Goal: Find specific page/section: Find specific page/section

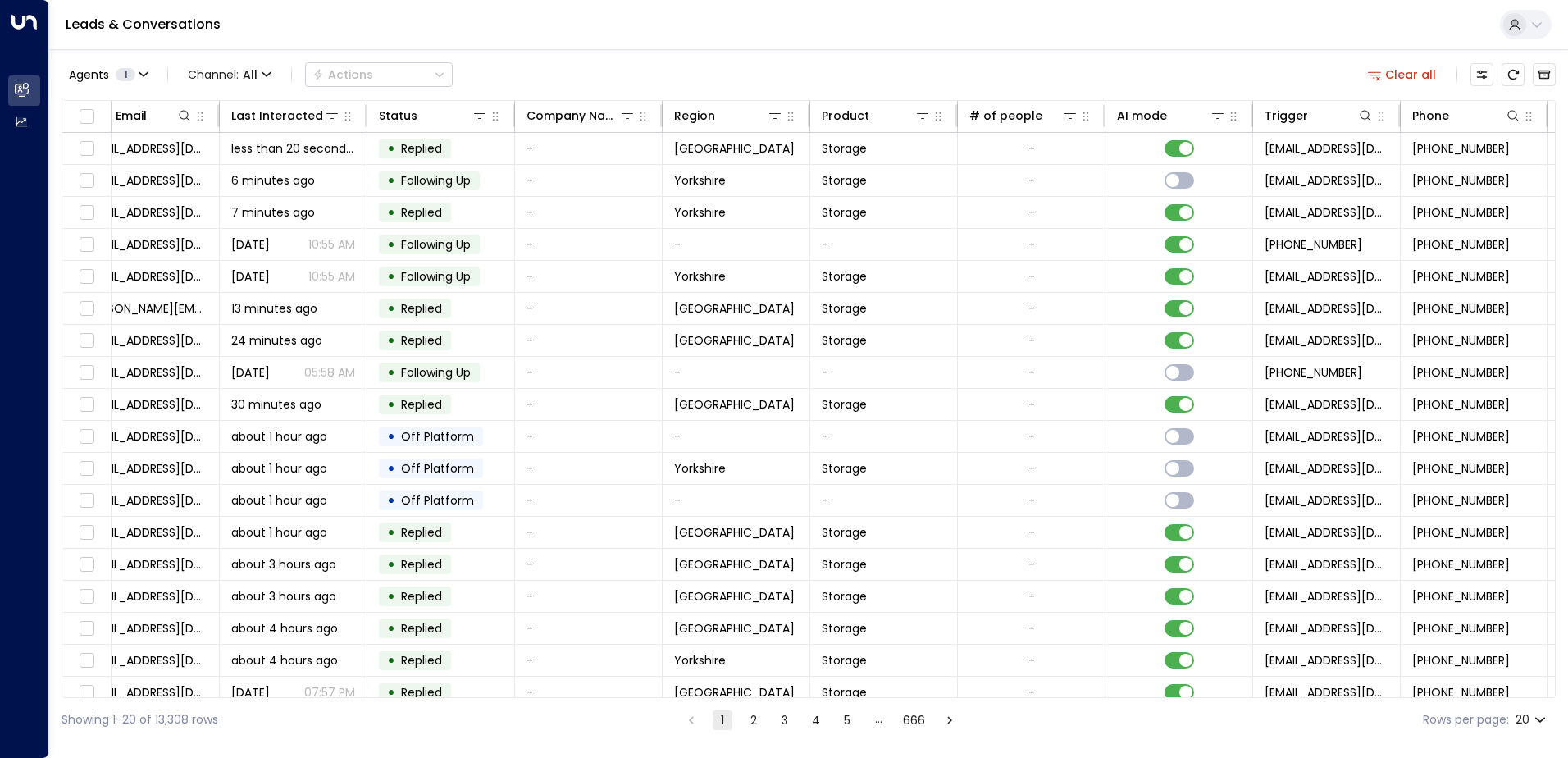
scroll to position [0, 335]
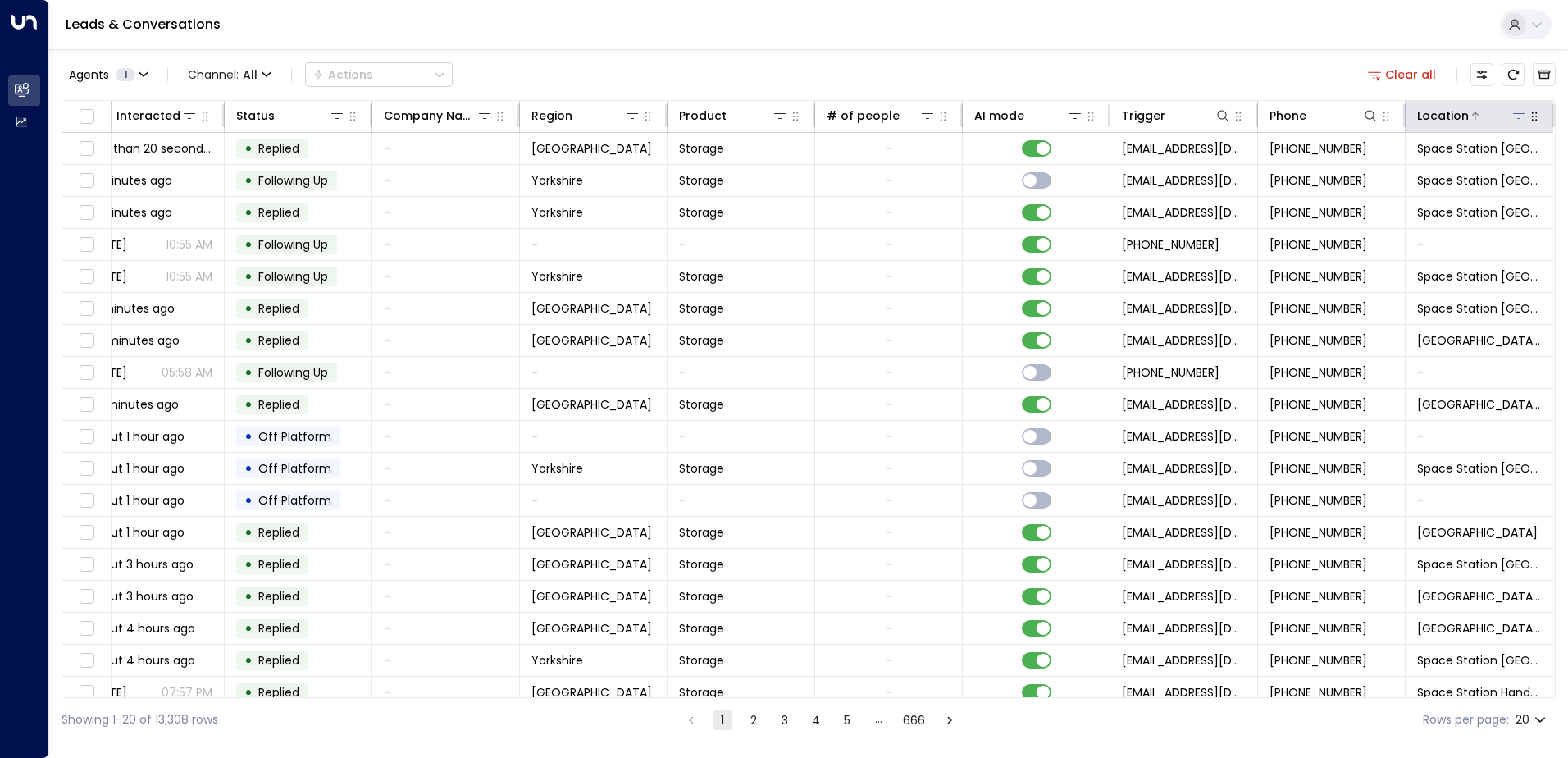
click at [1513, 124] on div "Location" at bounding box center [1472, 115] width 110 height 20
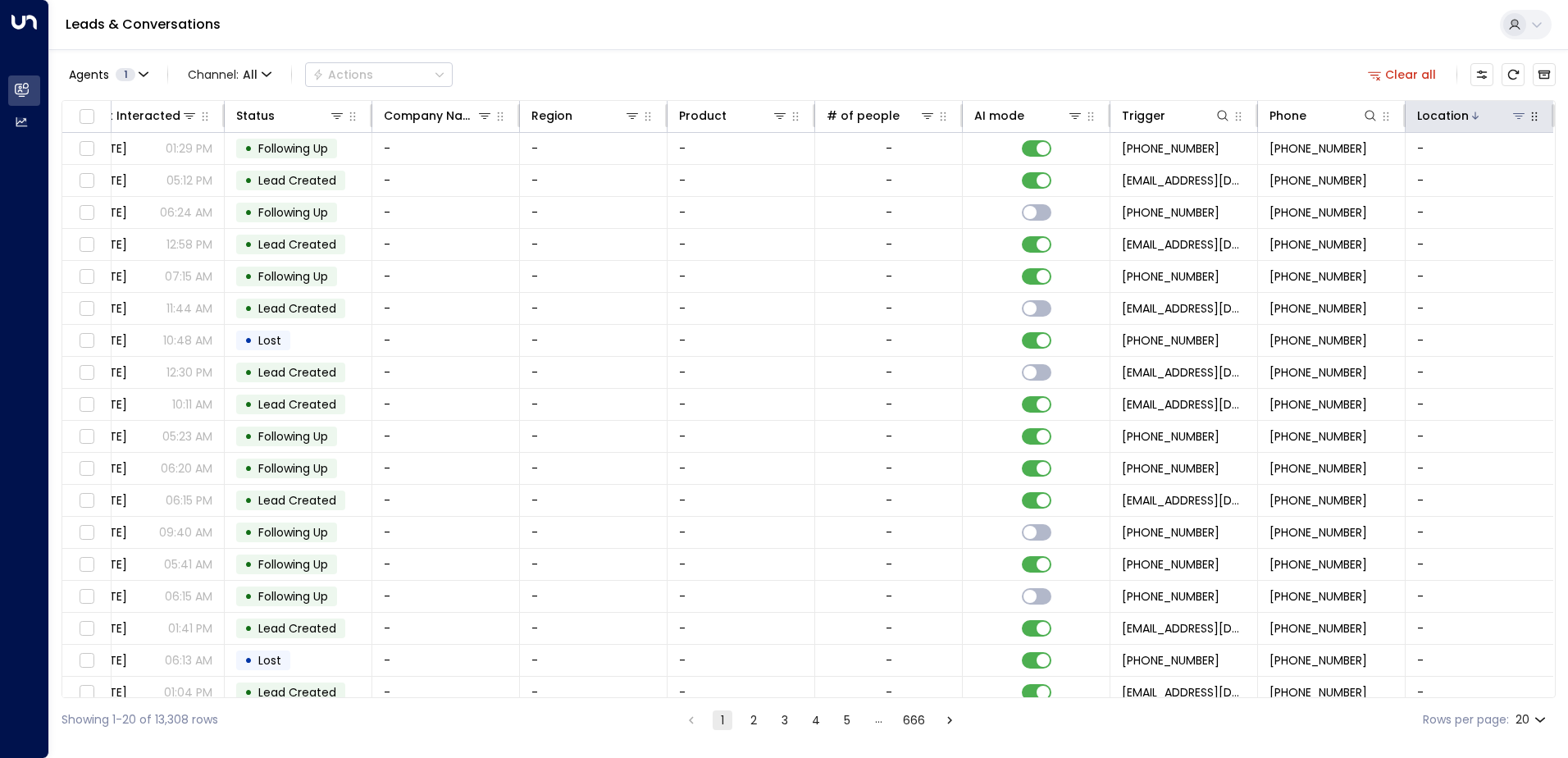
click at [1517, 113] on icon at bounding box center [1518, 115] width 13 height 13
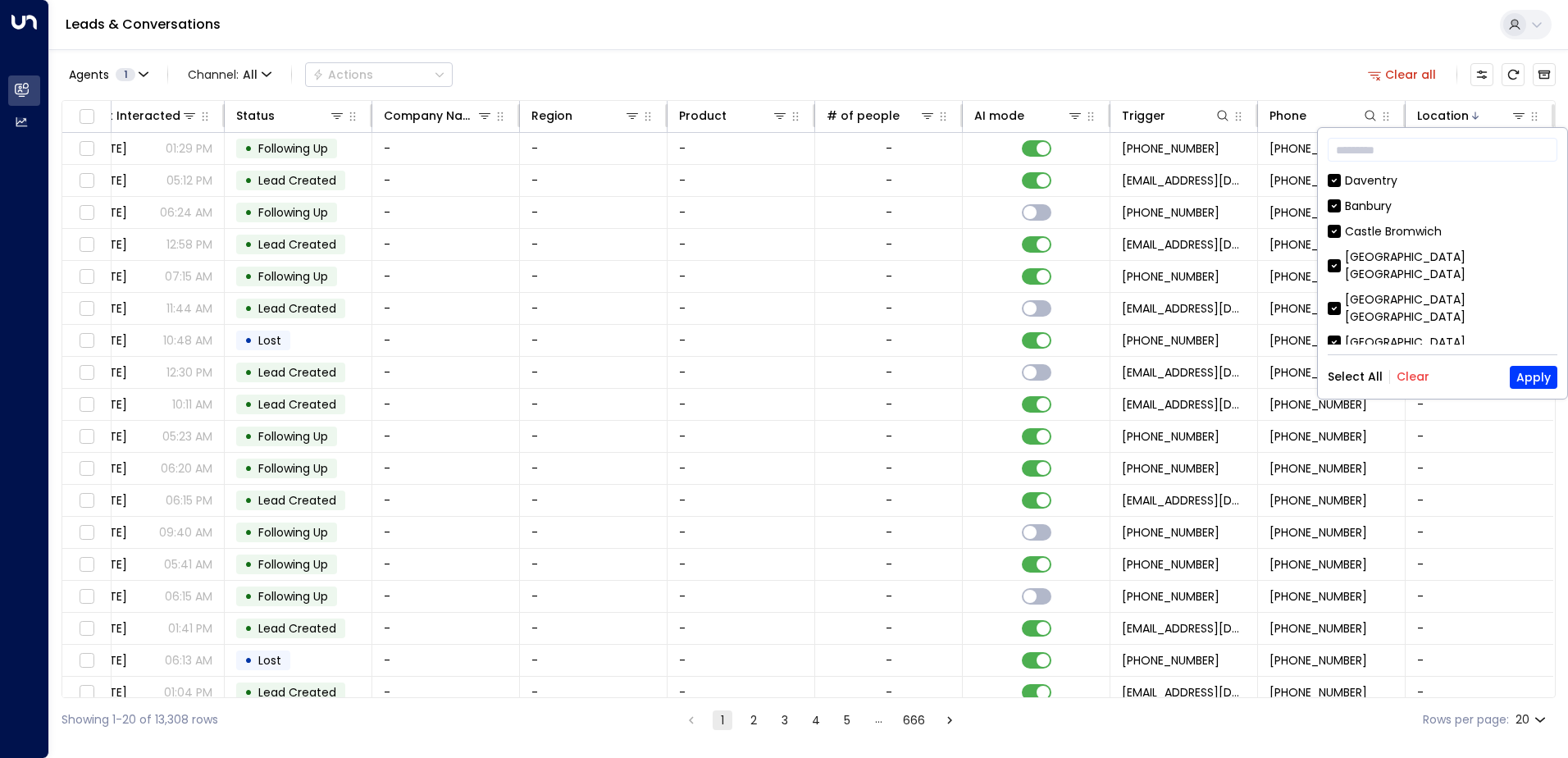
click at [1422, 387] on div "Select All Clear Apply" at bounding box center [1442, 377] width 230 height 23
click at [1414, 374] on button "Clear" at bounding box center [1412, 376] width 33 height 13
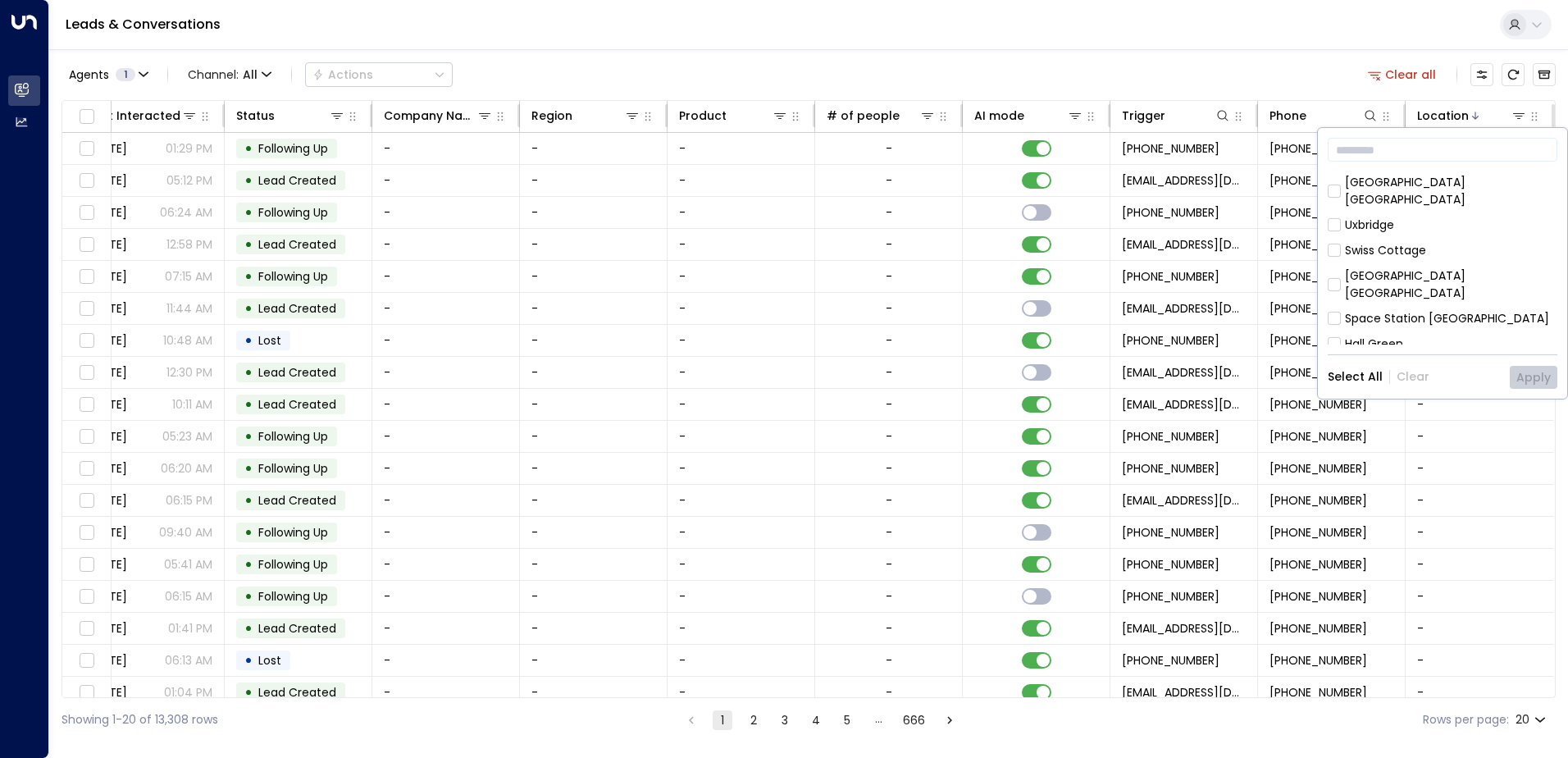
scroll to position [210, 0]
drag, startPoint x: 1422, startPoint y: 279, endPoint x: 1506, endPoint y: 265, distance: 85.2
click at [1344, 310] on div "Hall Green" at bounding box center [1374, 318] width 59 height 17
click at [1341, 361] on div "[GEOGRAPHIC_DATA]" at bounding box center [1442, 369] width 230 height 17
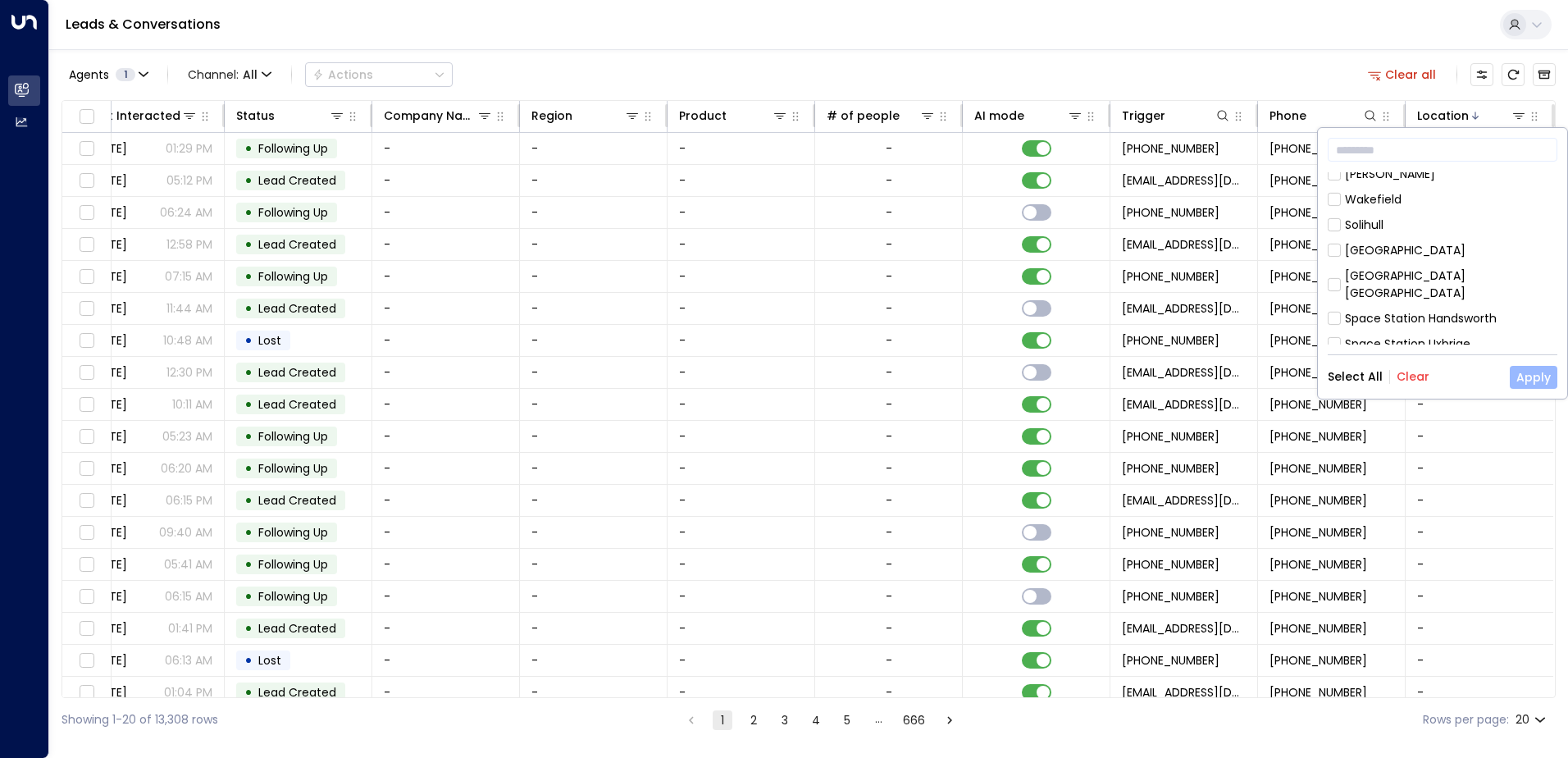
click at [1544, 372] on button "Apply" at bounding box center [1533, 377] width 48 height 23
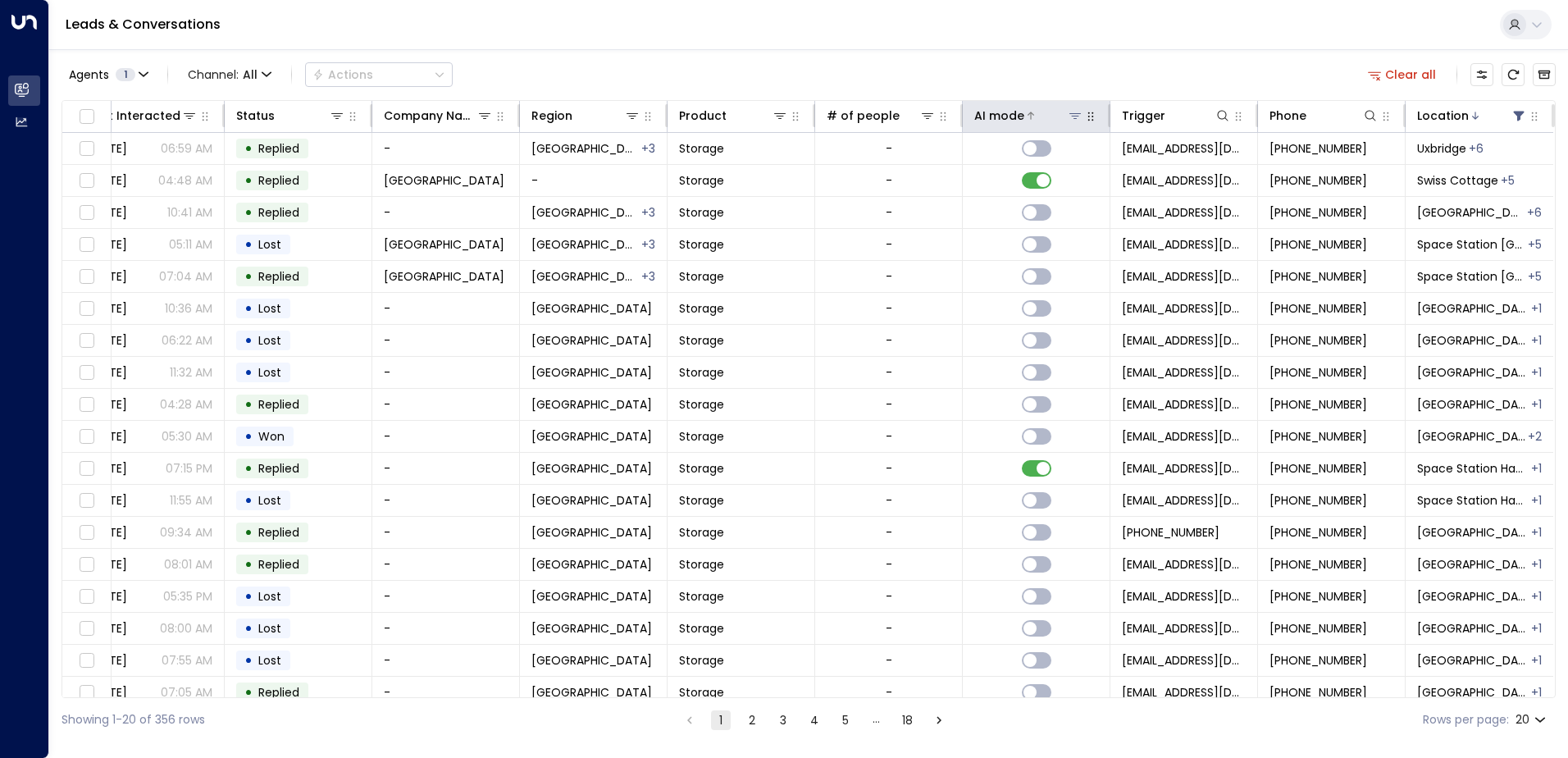
click at [1073, 114] on icon at bounding box center [1075, 116] width 12 height 5
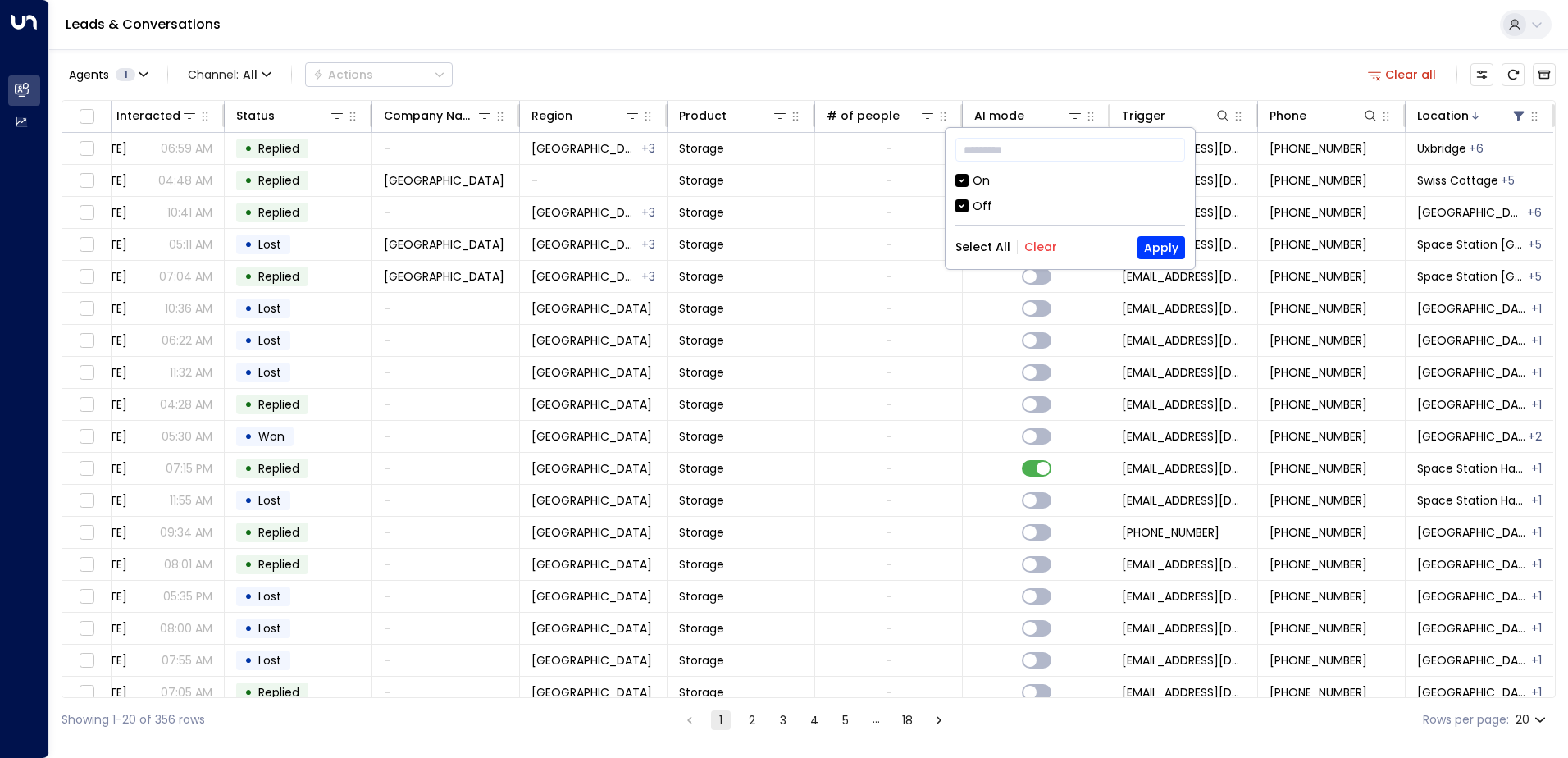
click at [1024, 241] on button "Clear" at bounding box center [1040, 247] width 33 height 13
click at [968, 182] on div "On" at bounding box center [1069, 180] width 230 height 17
click at [1159, 253] on button "Apply" at bounding box center [1161, 248] width 48 height 23
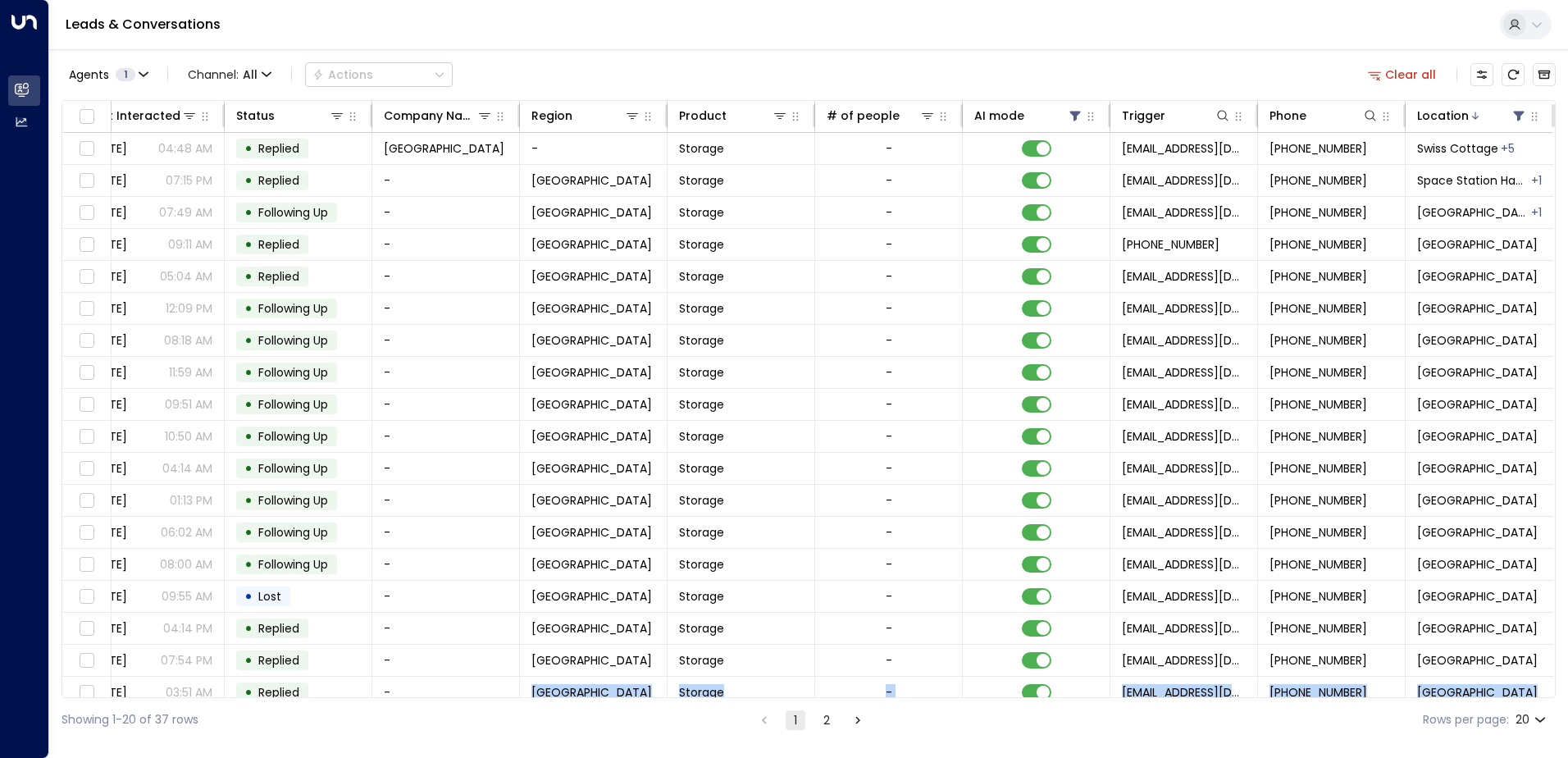
scroll to position [81, 335]
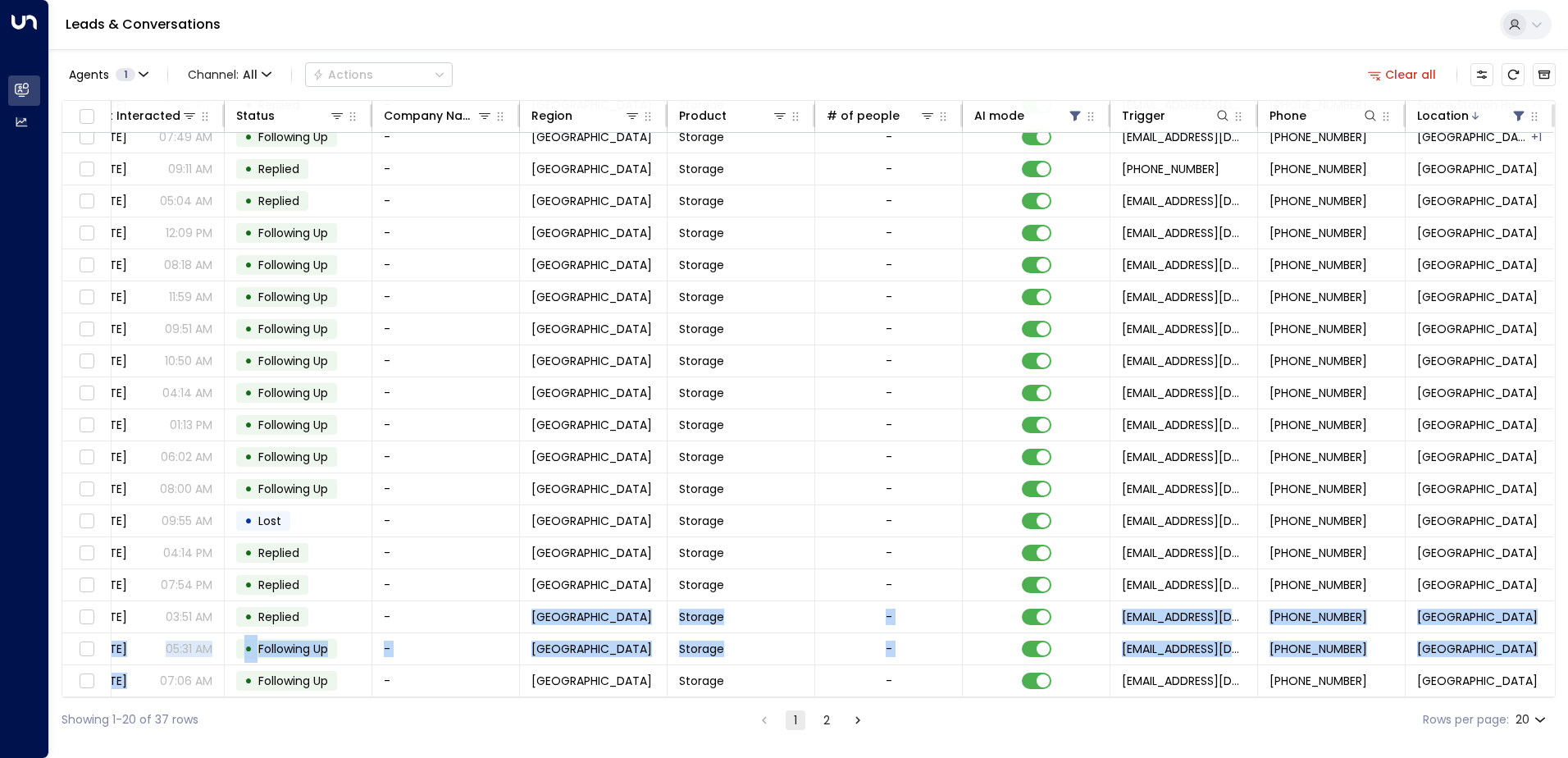
drag, startPoint x: 509, startPoint y: 697, endPoint x: 150, endPoint y: 696, distance: 359.0
click at [150, 696] on div "Lead Name Lead Email Last Interacted Status Company Name Region Product # of pe…" at bounding box center [808, 399] width 1493 height 598
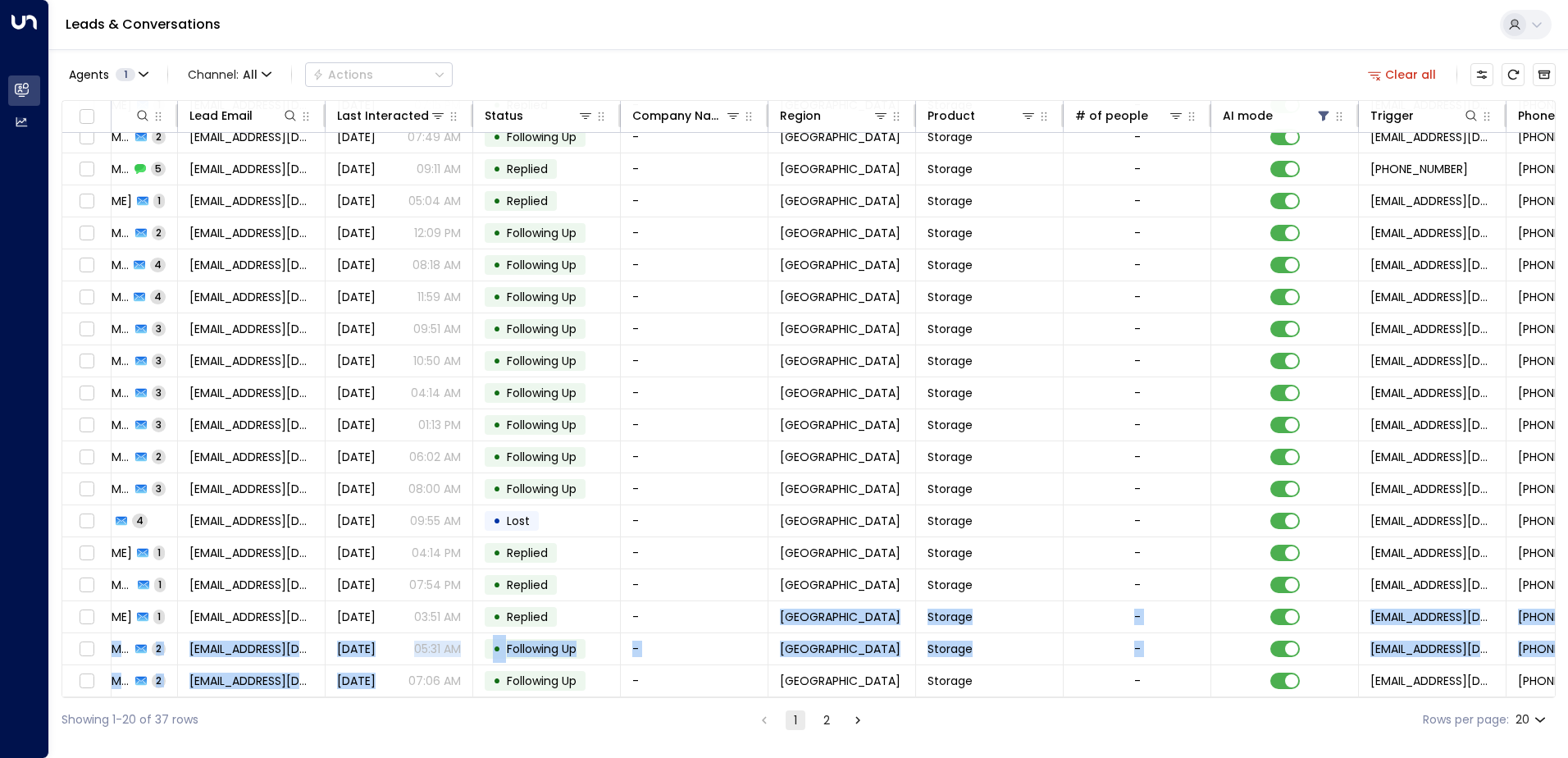
scroll to position [81, 78]
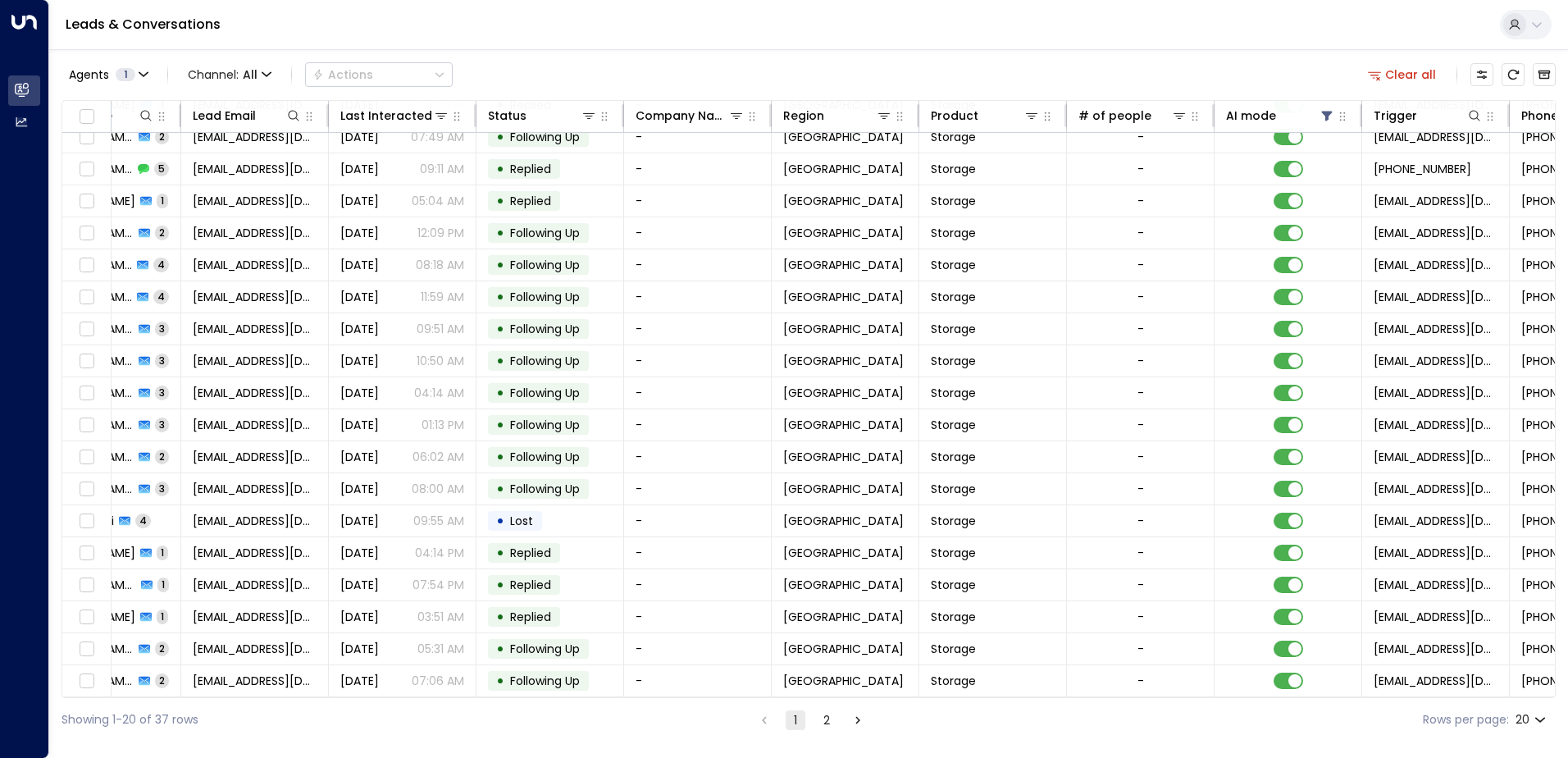
click at [360, 741] on html "Overview Leads & Conversations Leads & Conversations Analytics Analytics Leads …" at bounding box center [784, 370] width 1568 height 741
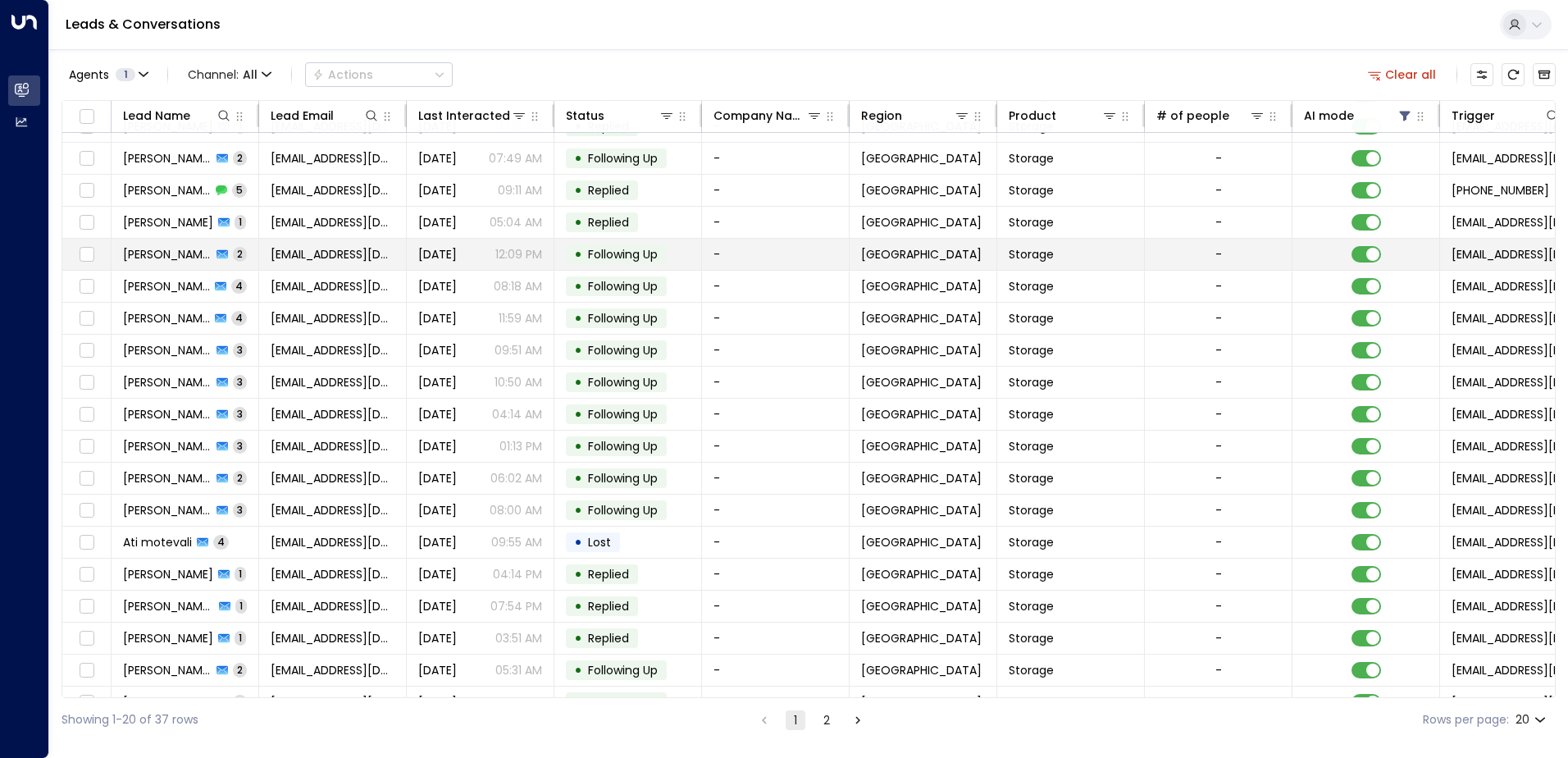
scroll to position [81, 0]
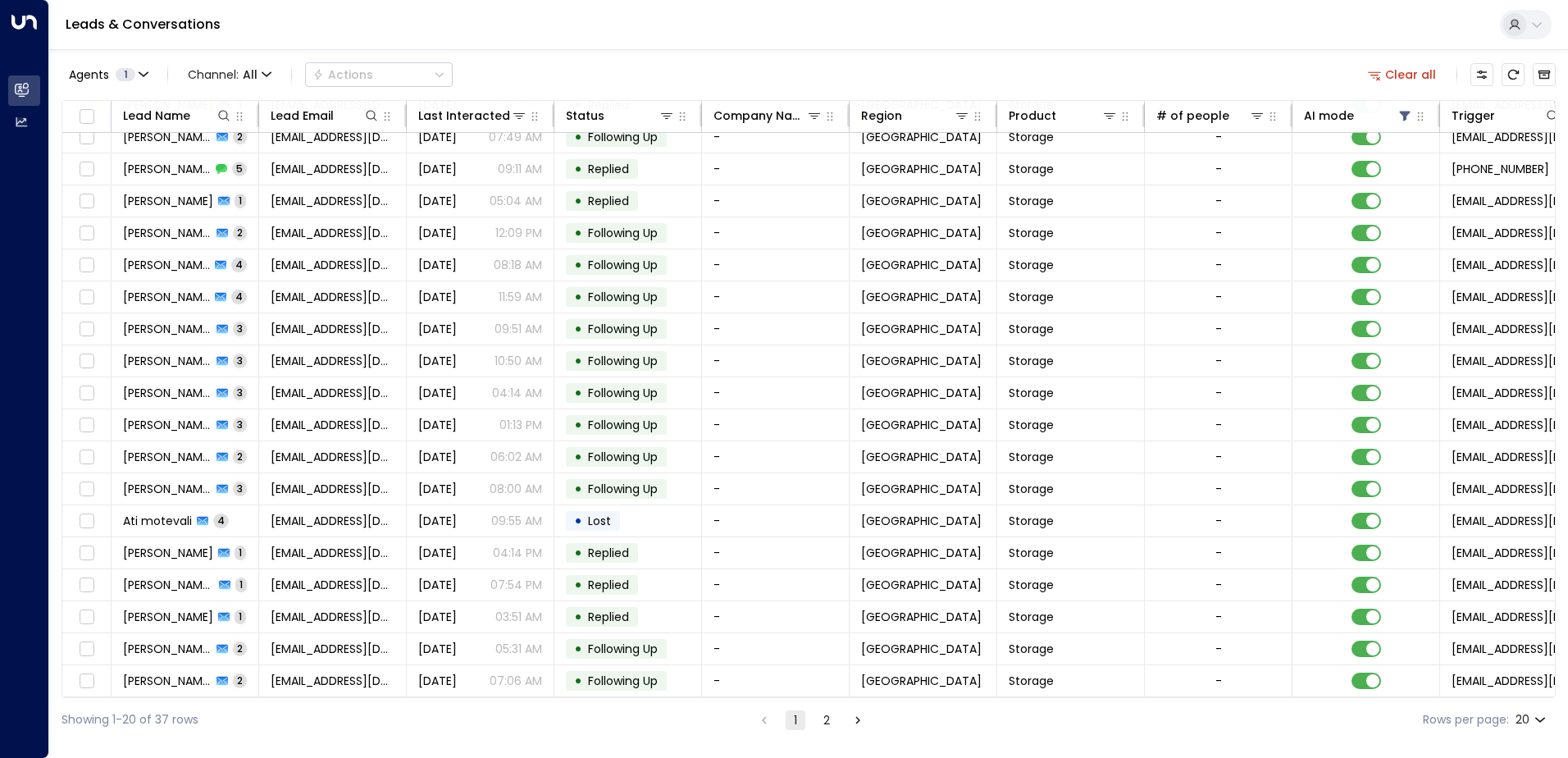
click at [831, 720] on button "2" at bounding box center [826, 720] width 20 height 20
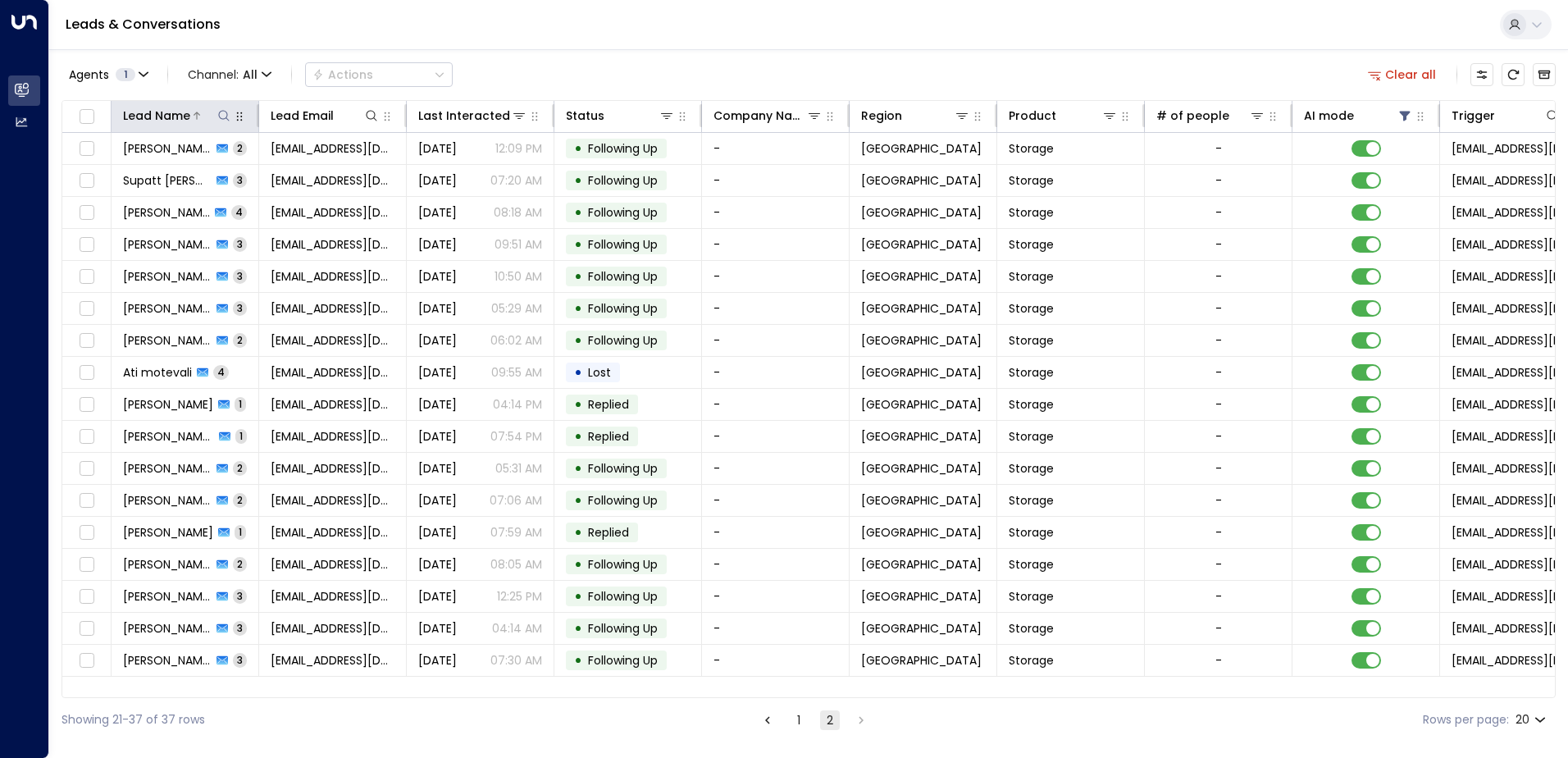
click at [216, 115] on button at bounding box center [224, 115] width 16 height 16
type input "***"
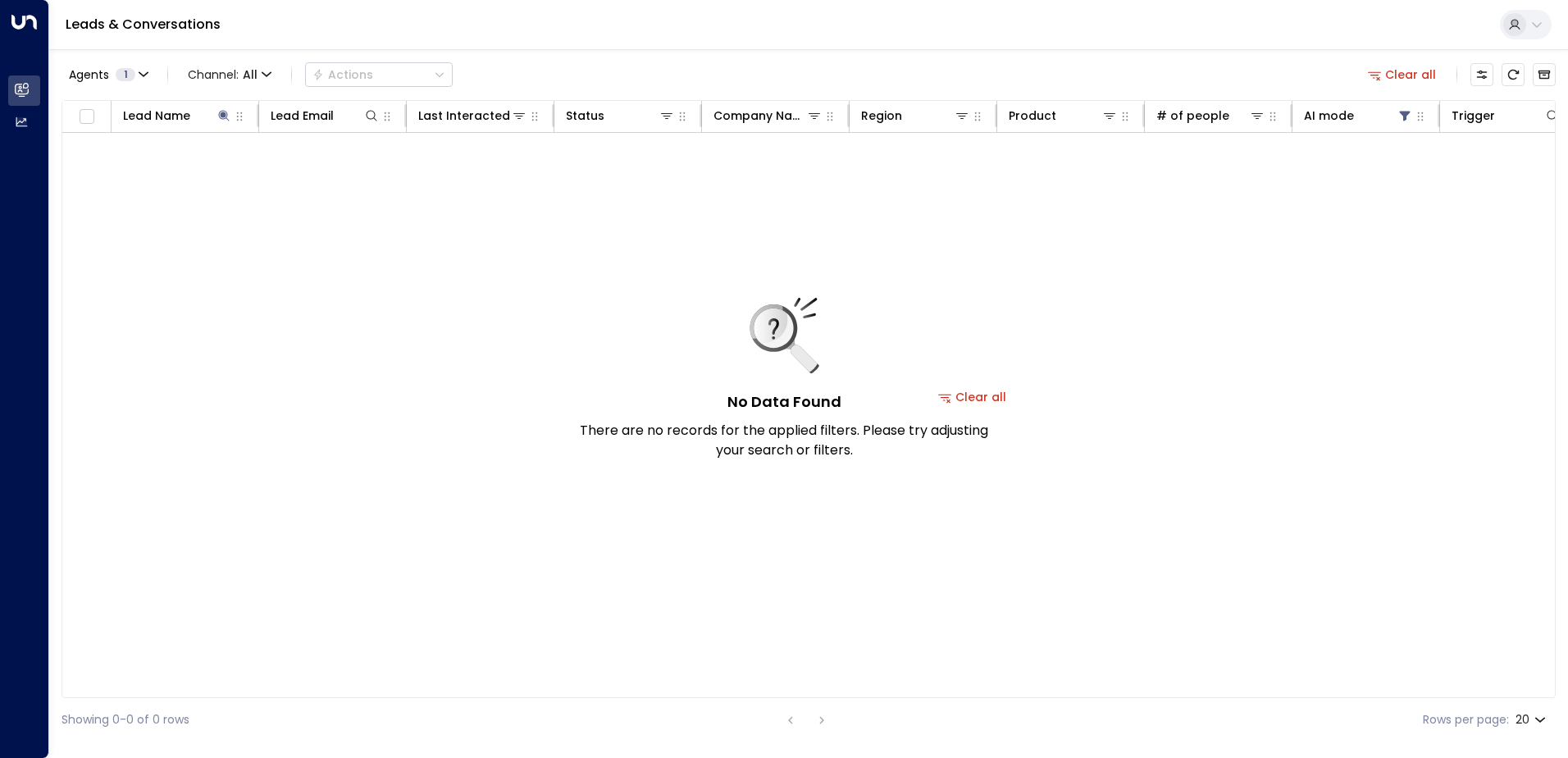
click at [555, 49] on div "Leads & Conversations" at bounding box center [808, 25] width 1518 height 50
